Goal: Task Accomplishment & Management: Manage account settings

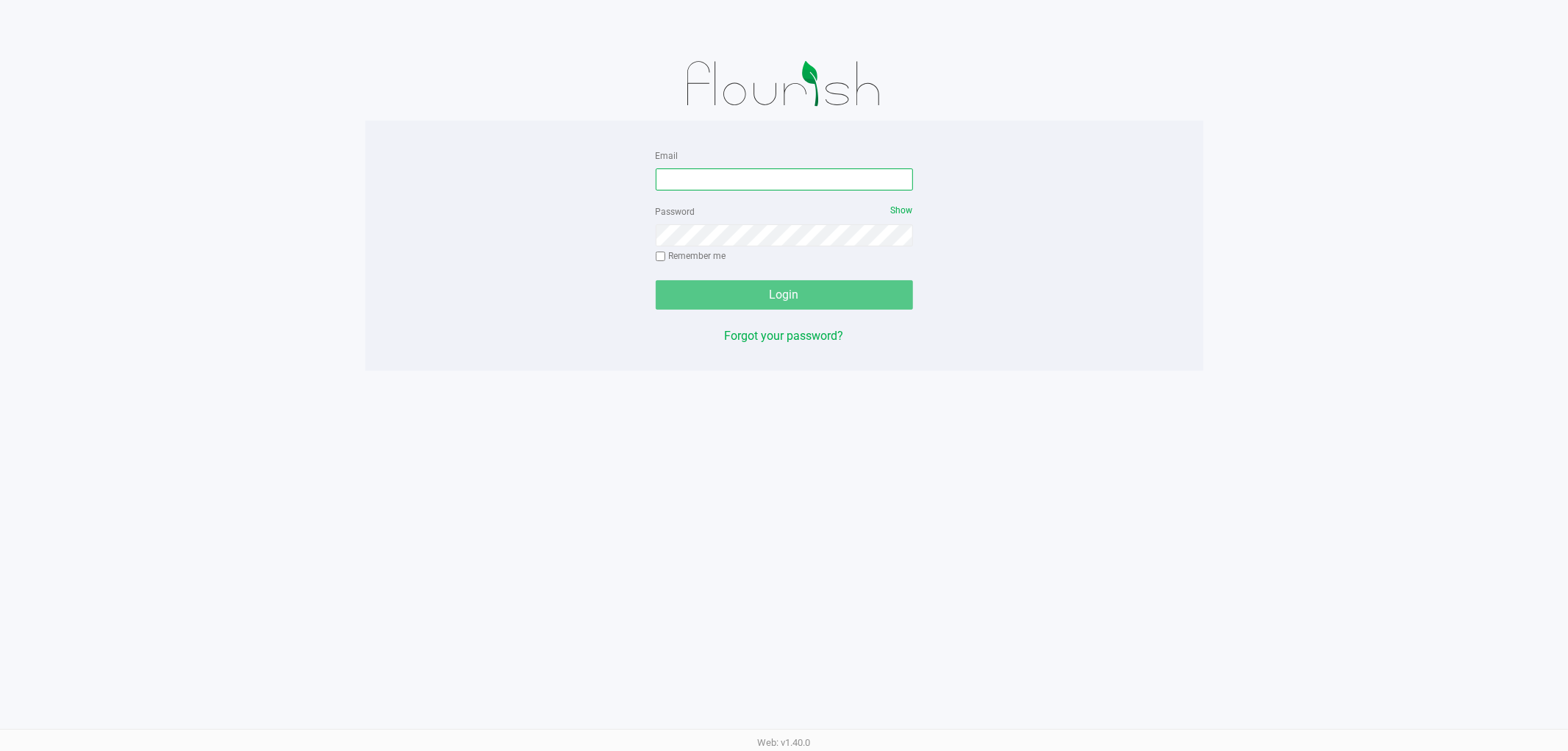
click at [802, 179] on input "Email" at bounding box center [784, 179] width 258 height 22
type input "[EMAIL_ADDRESS][DOMAIN_NAME]"
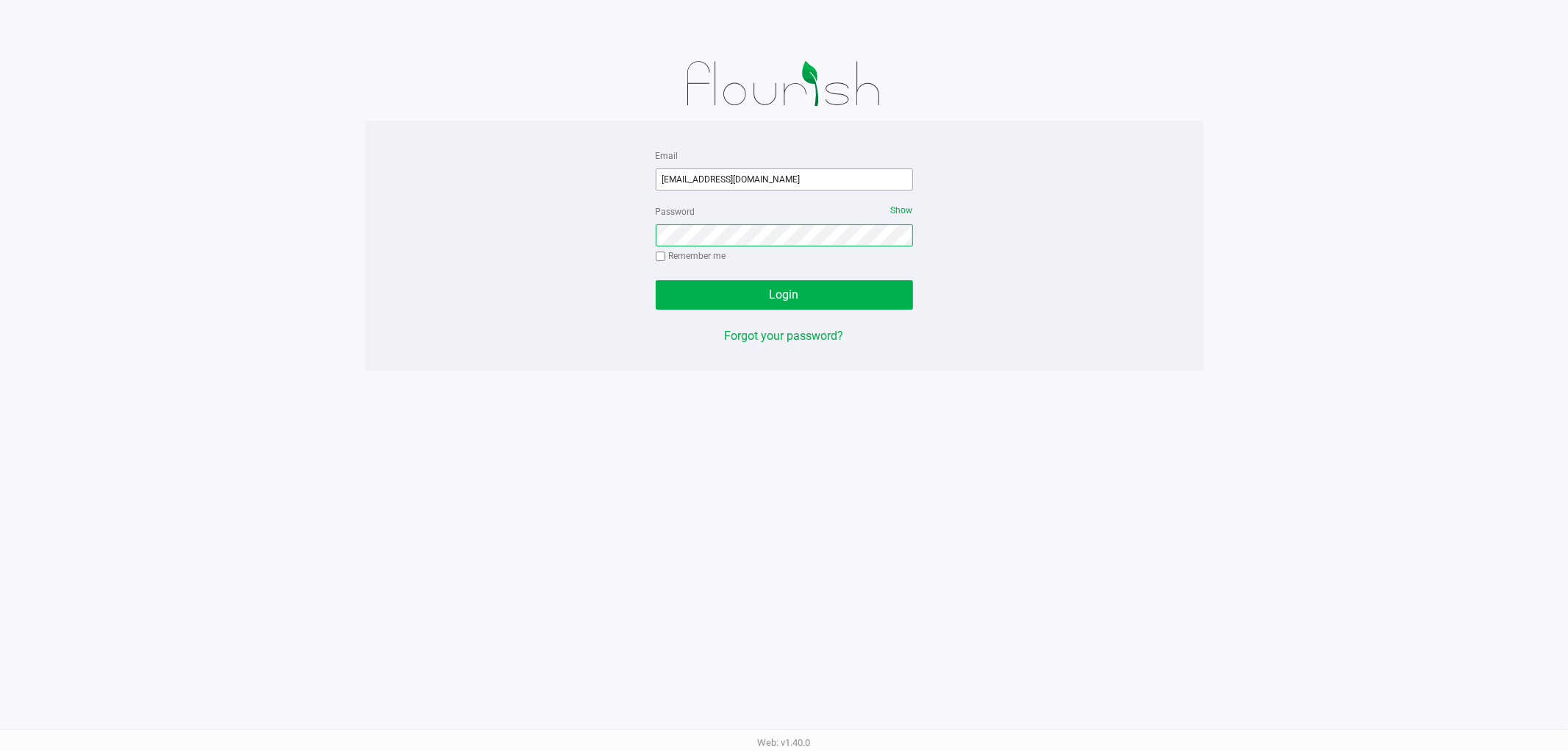
click at [656, 280] on button "Login" at bounding box center [784, 295] width 258 height 29
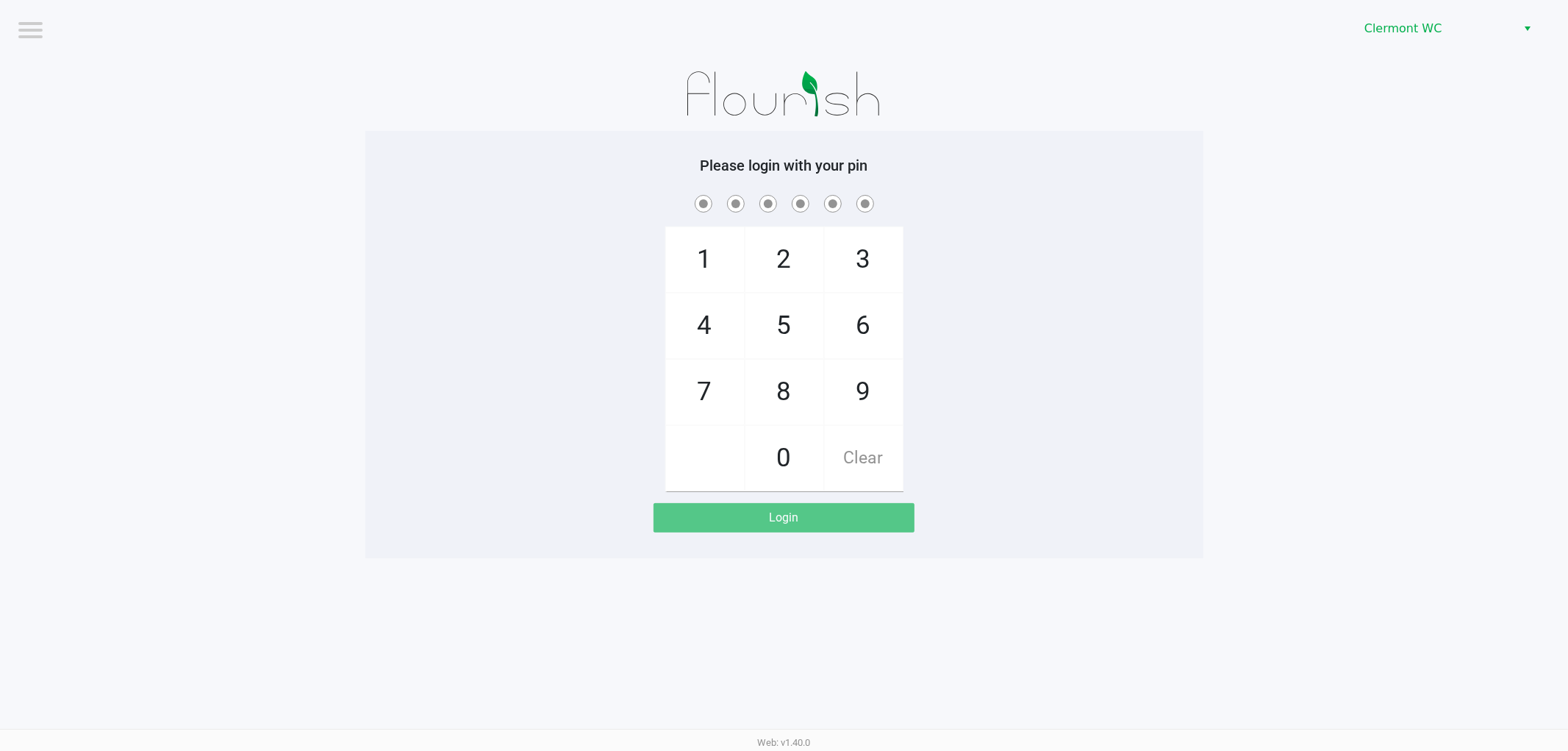
click at [511, 95] on div at bounding box center [785, 94] width 838 height 73
click at [447, 406] on div "1 4 7 2 5 8 0 3 6 9 Clear" at bounding box center [785, 342] width 838 height 300
click at [1467, 304] on app-pos-login-wrapper "Logout [PERSON_NAME] Please login with your pin 1 4 7 2 5 8 0 3 6 9 Clear Login" at bounding box center [784, 279] width 1568 height 558
checkbox input "true"
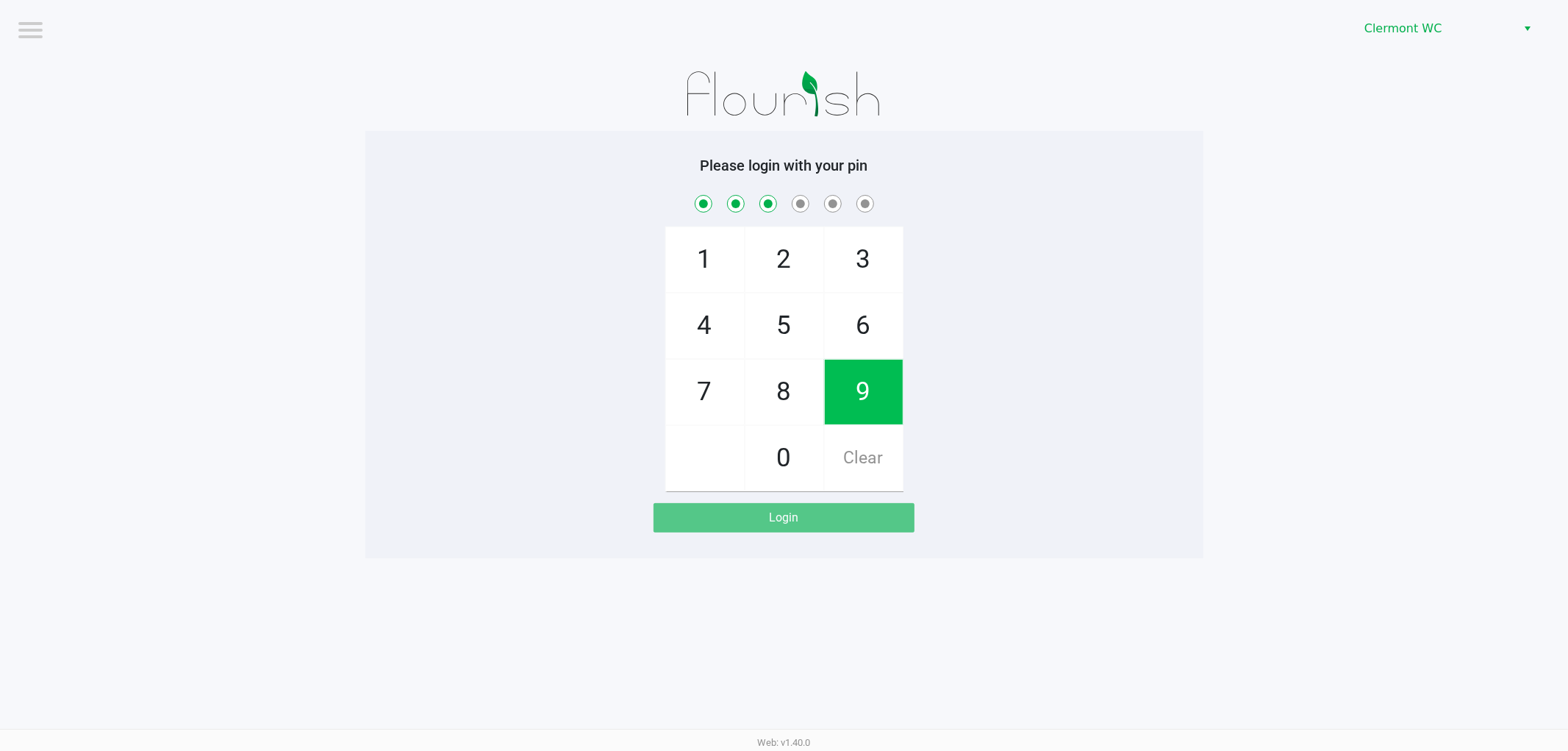
checkbox input "true"
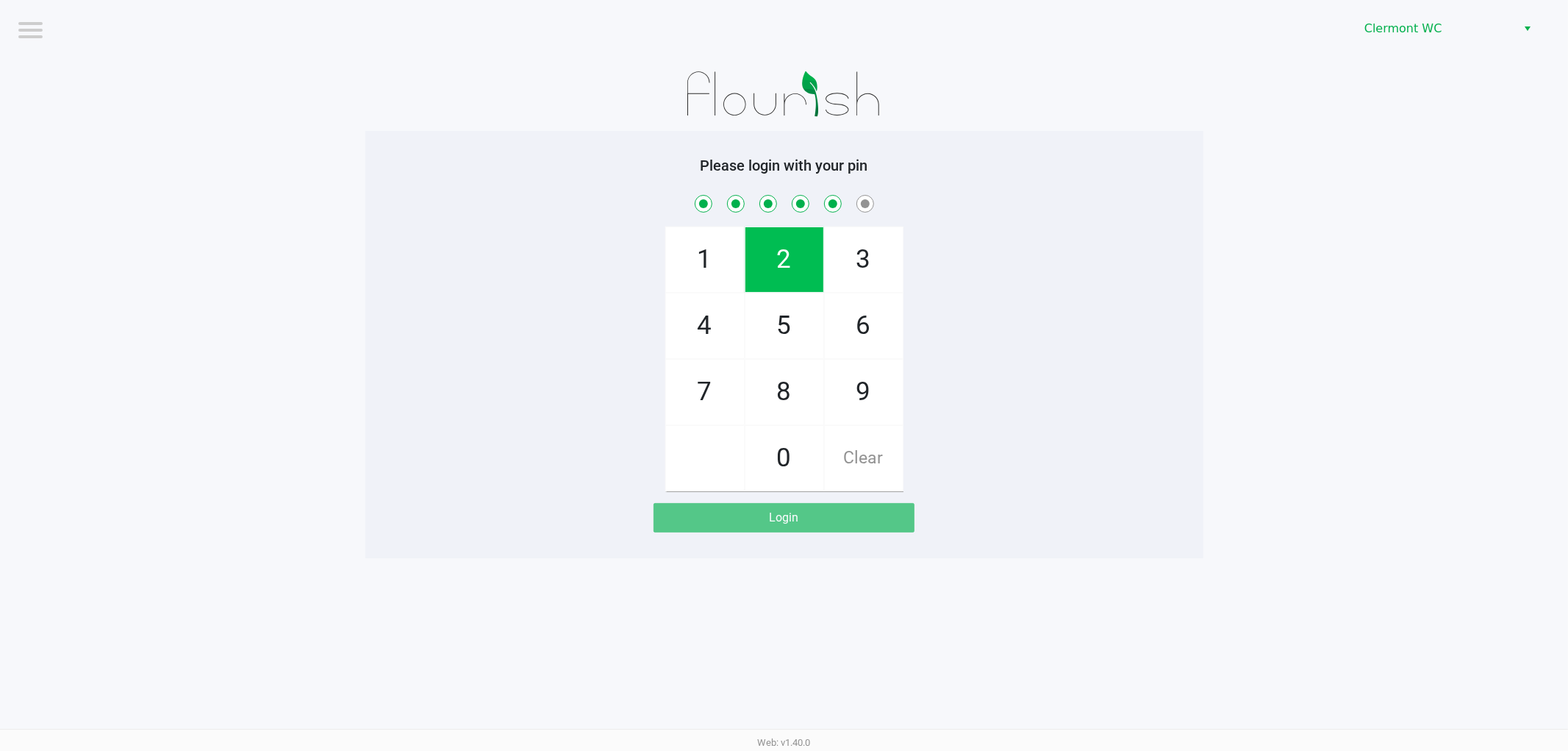
checkbox input "true"
